Goal: Information Seeking & Learning: Understand process/instructions

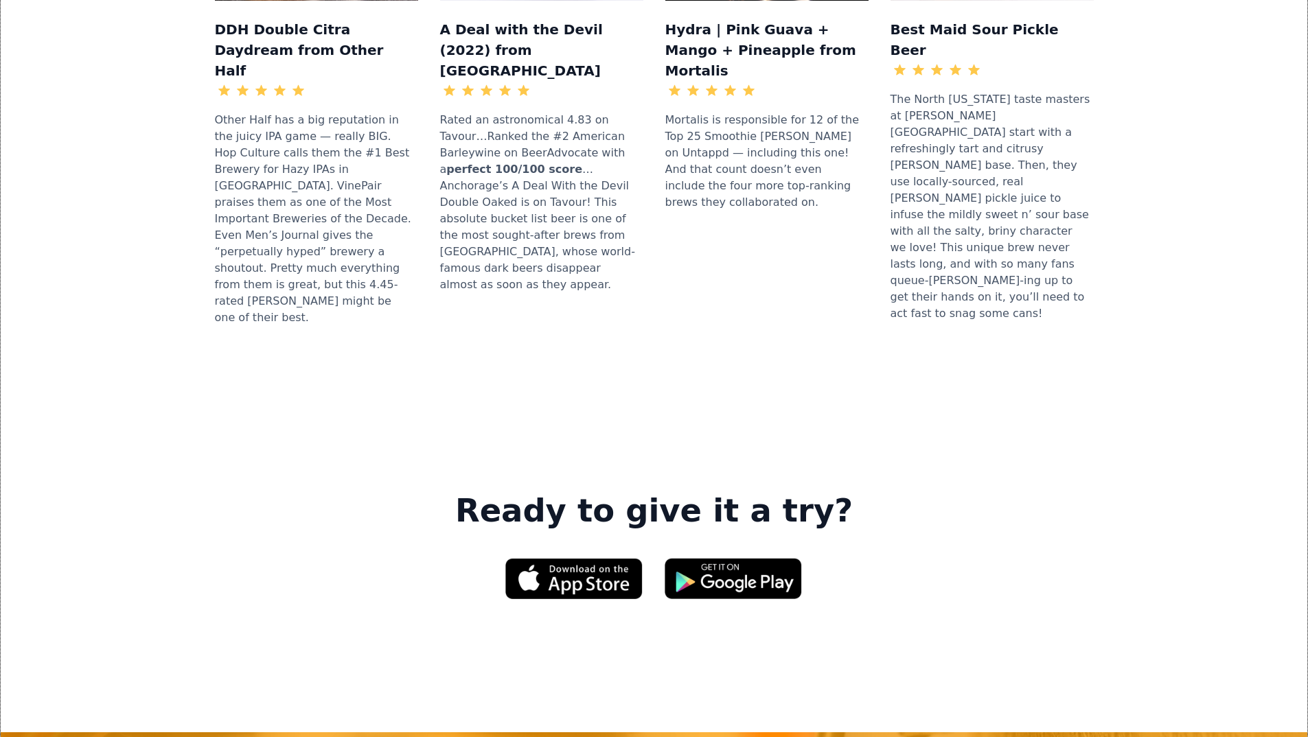
scroll to position [1853, 0]
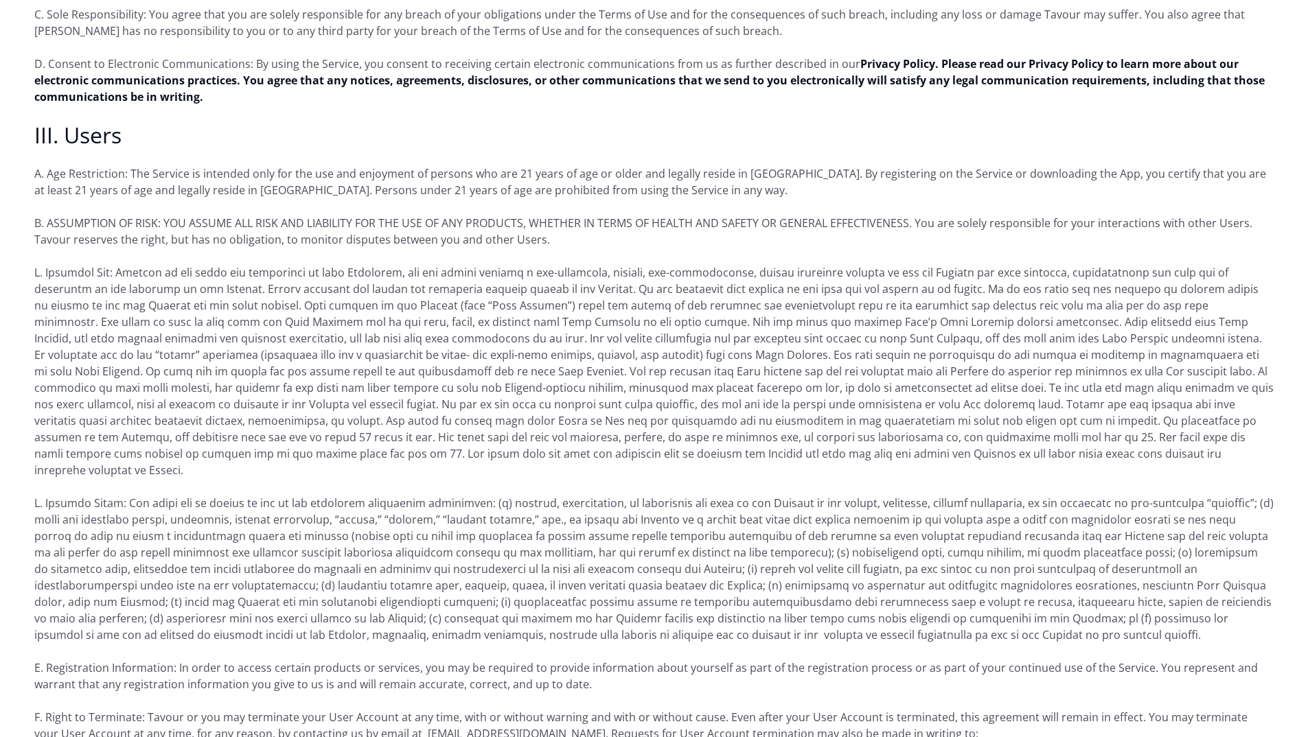
scroll to position [1030, 0]
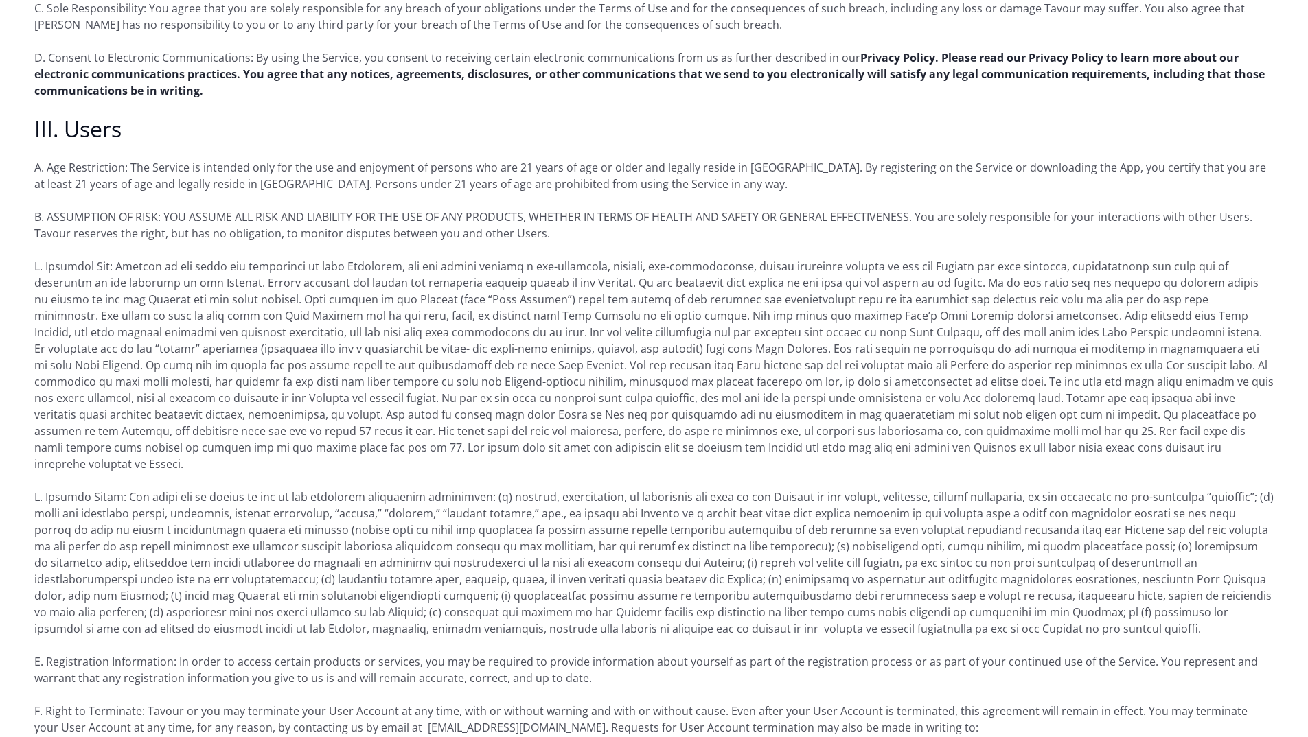
click at [1056, 55] on strong "Privacy Policy. Please read our Privacy Policy to learn more about our electron…" at bounding box center [649, 74] width 1230 height 48
